Goal: Task Accomplishment & Management: Complete application form

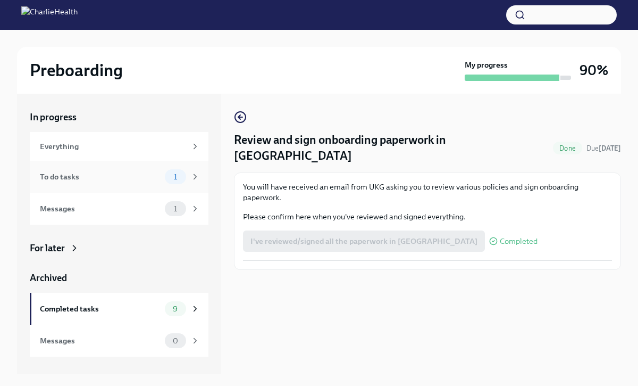
click at [74, 180] on div "To do tasks" at bounding box center [100, 177] width 121 height 12
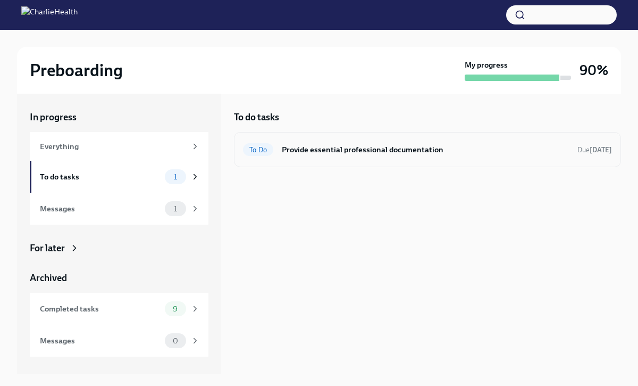
click at [330, 160] on div "To Do Provide essential professional documentation Due [DATE]" at bounding box center [427, 149] width 387 height 35
click at [337, 145] on h6 "Provide essential professional documentation" at bounding box center [425, 150] width 287 height 12
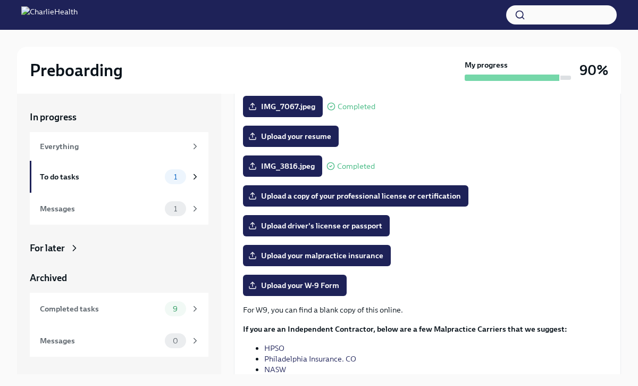
scroll to position [119, 0]
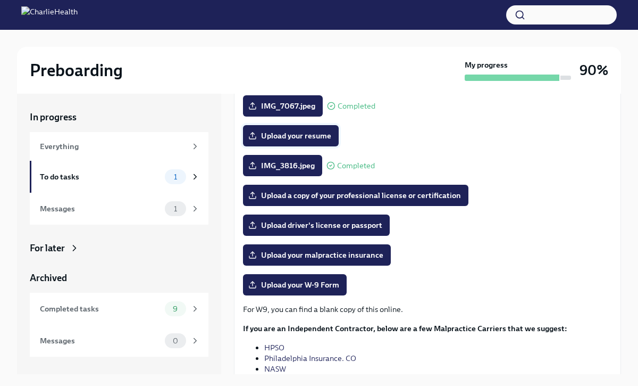
click at [294, 144] on label "Upload your resume" at bounding box center [291, 135] width 96 height 21
click at [0, 0] on input "Upload your resume" at bounding box center [0, 0] width 0 height 0
click at [282, 138] on span "Upload your resume" at bounding box center [291, 135] width 81 height 11
click at [0, 0] on input "Upload your resume" at bounding box center [0, 0] width 0 height 0
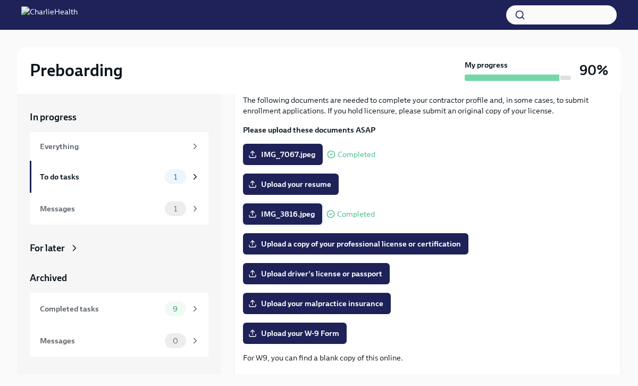
scroll to position [70, 0]
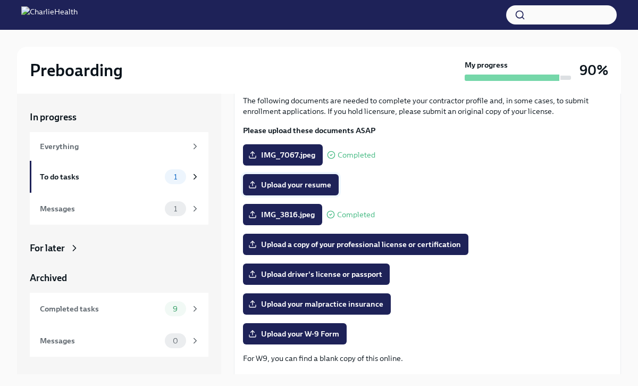
click at [311, 179] on span "Upload your resume" at bounding box center [291, 184] width 81 height 11
click at [0, 0] on input "Upload your resume" at bounding box center [0, 0] width 0 height 0
click at [339, 277] on span "Upload driver's license or passport" at bounding box center [317, 274] width 132 height 11
click at [0, 0] on input "Upload driver's license or passport" at bounding box center [0, 0] width 0 height 0
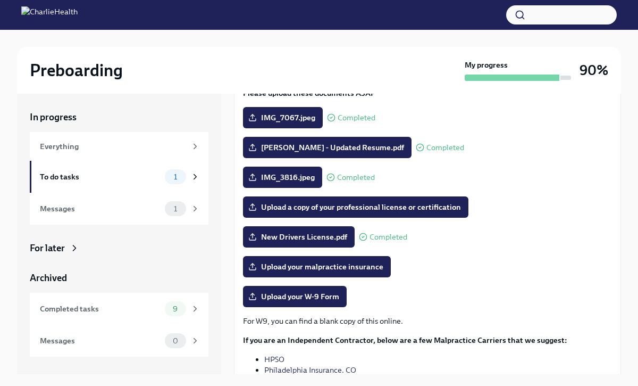
scroll to position [108, 0]
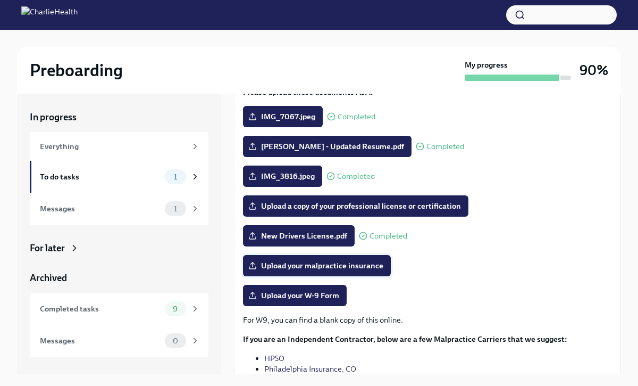
click at [311, 261] on span "Upload your malpractice insurance" at bounding box center [317, 265] width 133 height 11
click at [0, 0] on input "Upload your malpractice insurance" at bounding box center [0, 0] width 0 height 0
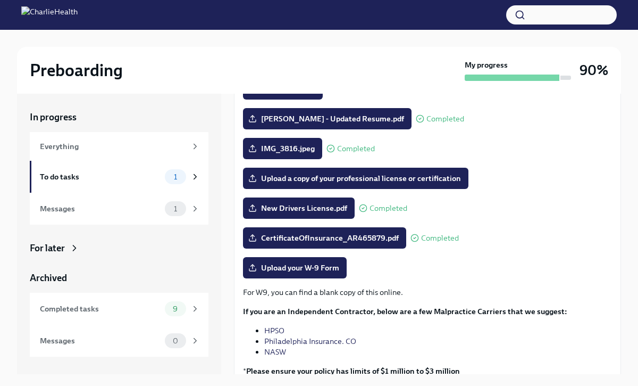
scroll to position [156, 0]
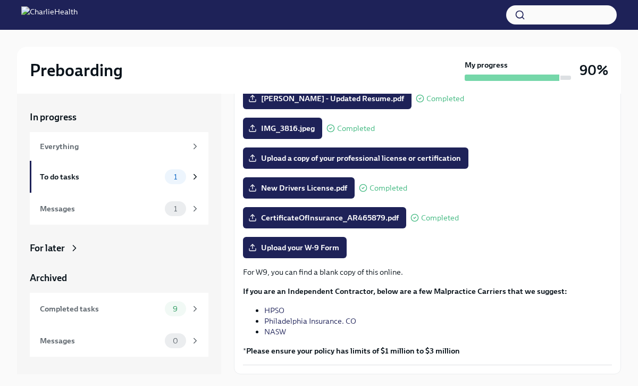
click at [636, 122] on div "Preboarding My progress 90% In progress Everything To do tasks 1 Messages 1 For…" at bounding box center [319, 217] width 638 height 374
click at [306, 163] on span "Upload a copy of your professional license or certification" at bounding box center [356, 158] width 211 height 11
click at [0, 0] on input "Upload a copy of your professional license or certification" at bounding box center [0, 0] width 0 height 0
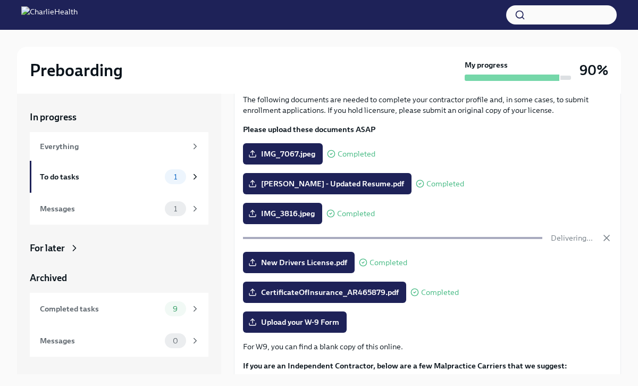
scroll to position [146, 0]
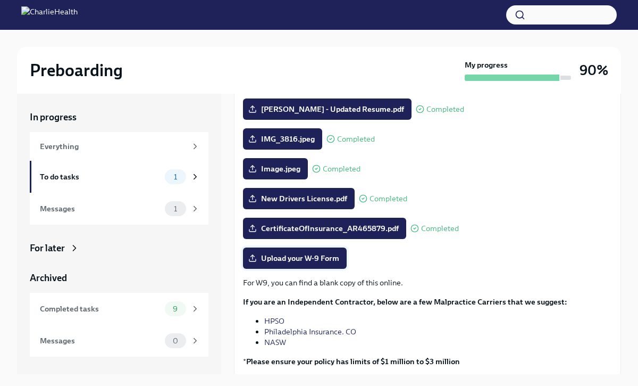
click at [286, 259] on span "Upload your W-9 Form" at bounding box center [295, 258] width 89 height 11
click at [0, 0] on input "Upload your W-9 Form" at bounding box center [0, 0] width 0 height 0
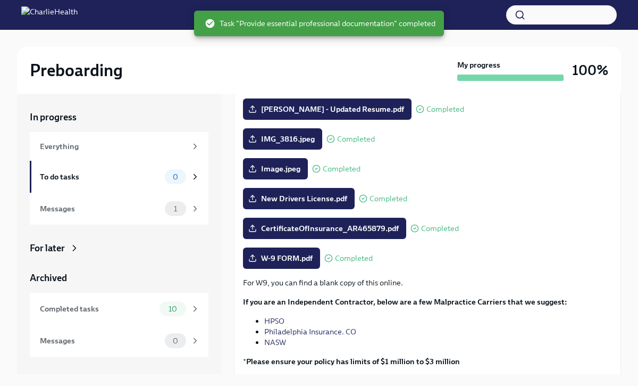
scroll to position [156, 0]
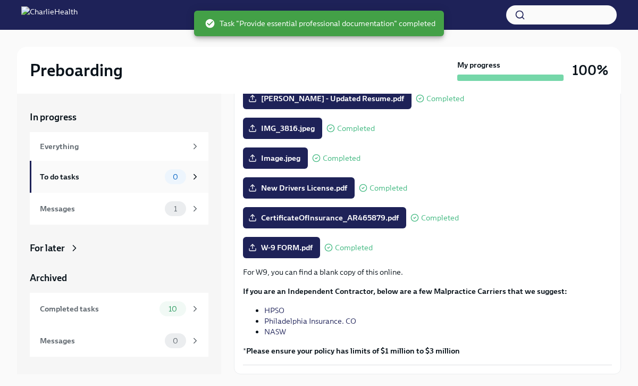
click at [112, 178] on div "To do tasks" at bounding box center [100, 177] width 121 height 12
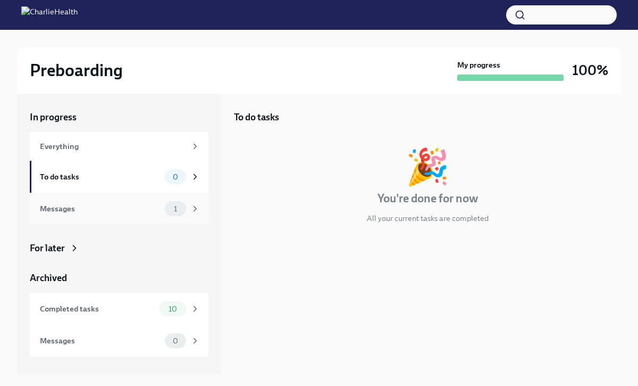
click at [108, 209] on div "Messages" at bounding box center [100, 209] width 121 height 12
